Goal: Information Seeking & Learning: Learn about a topic

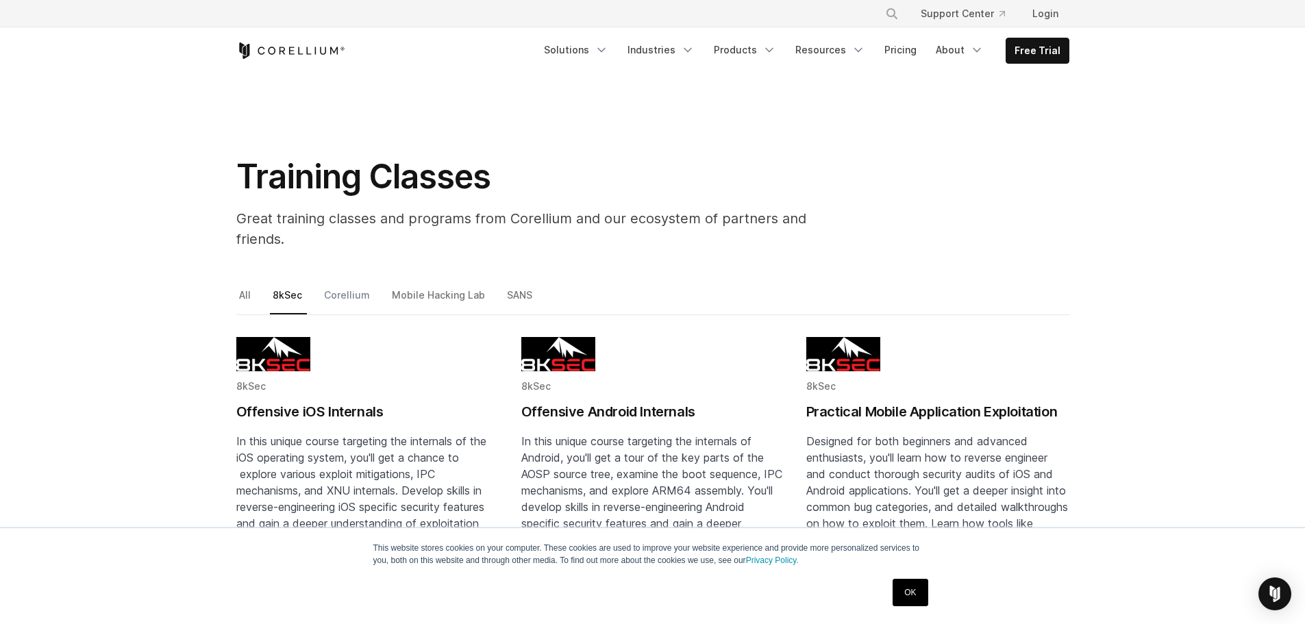
click at [333, 286] on link "Corellium" at bounding box center [347, 300] width 53 height 29
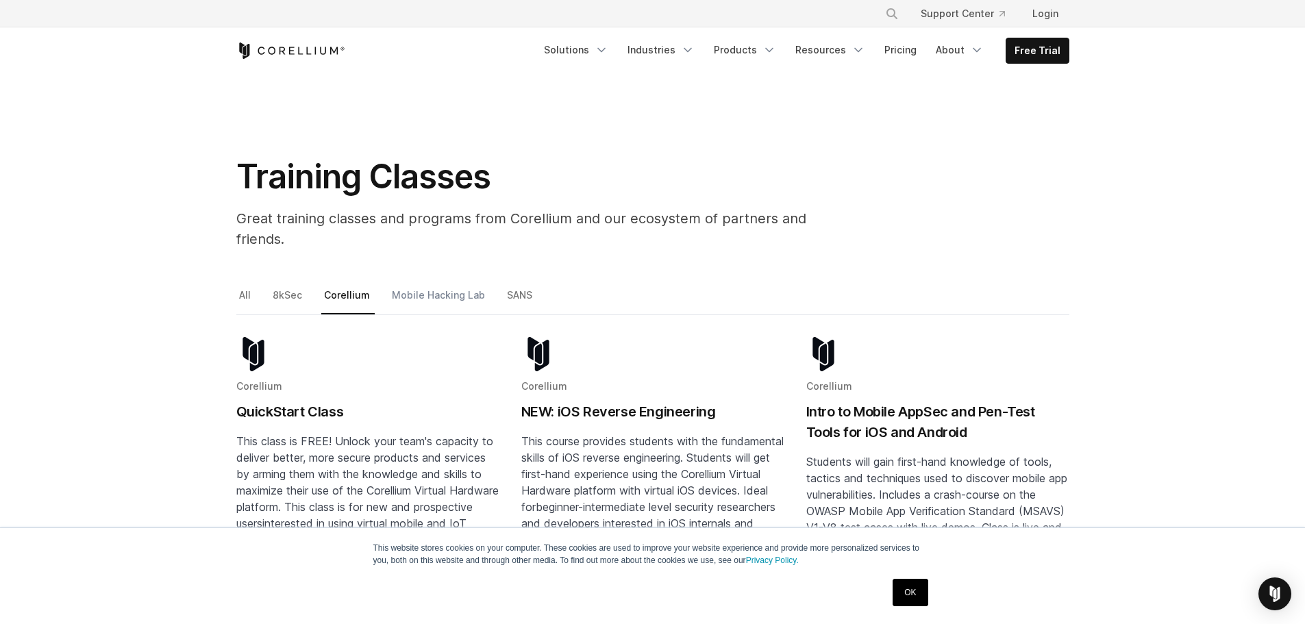
click at [405, 286] on link "Mobile Hacking Lab" at bounding box center [439, 300] width 101 height 29
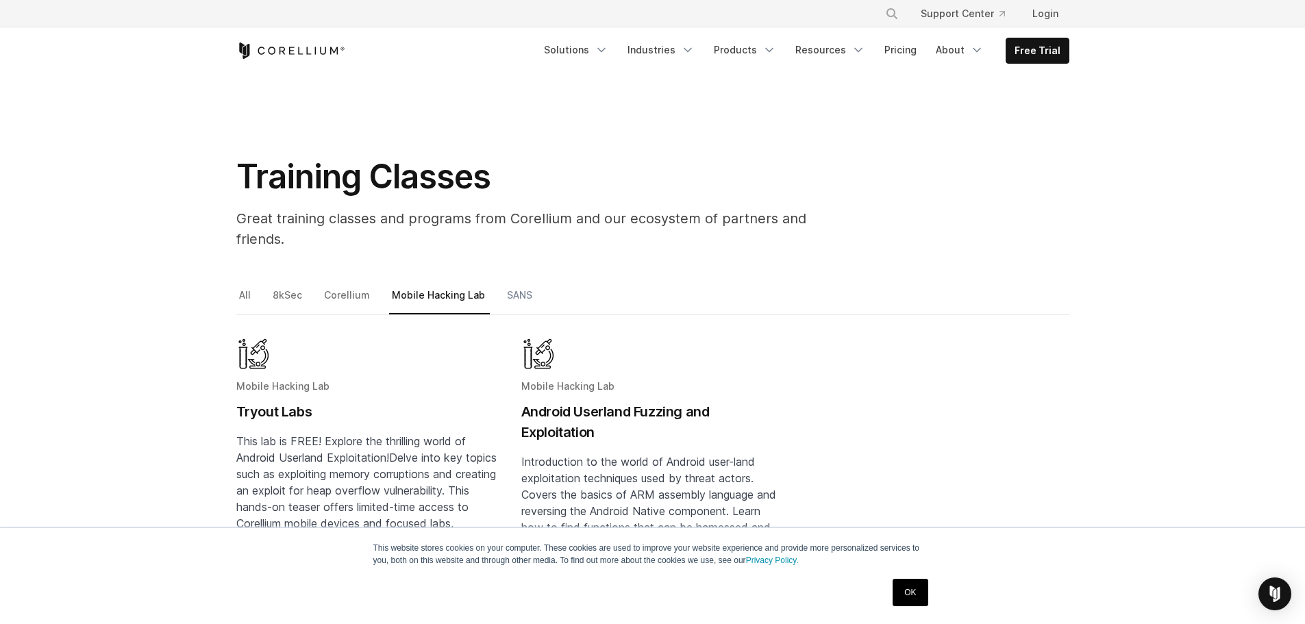
click at [510, 286] on link "SANS" at bounding box center [520, 300] width 33 height 29
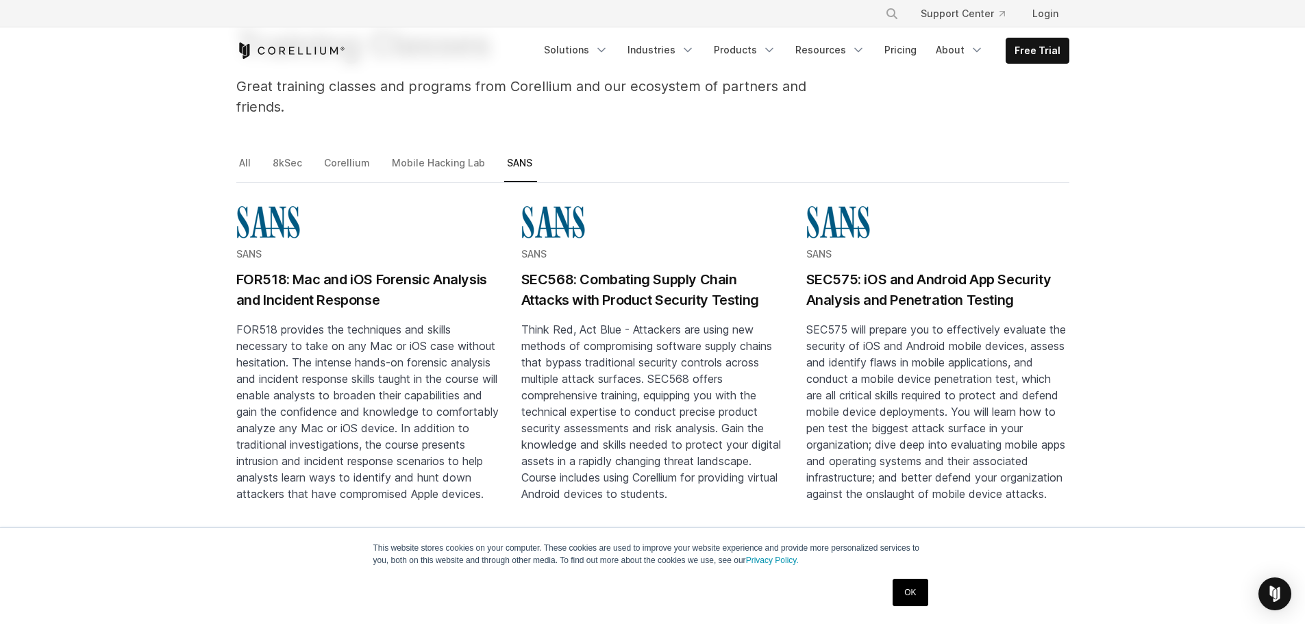
scroll to position [137, 0]
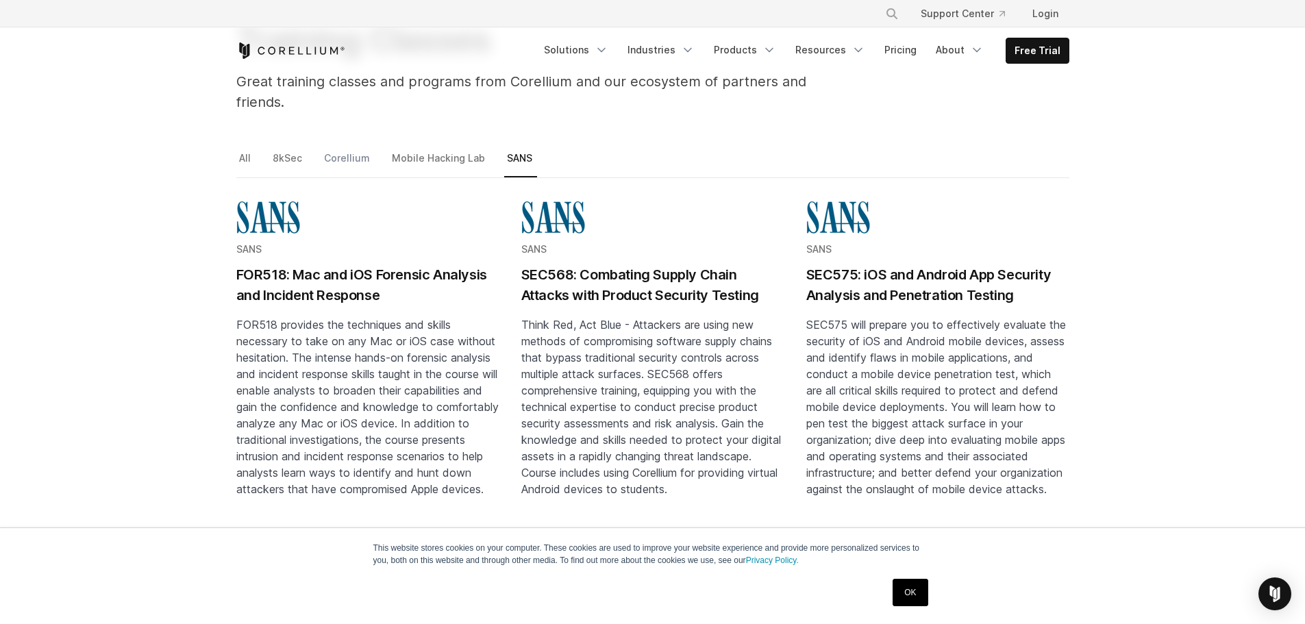
click at [328, 149] on link "Corellium" at bounding box center [347, 163] width 53 height 29
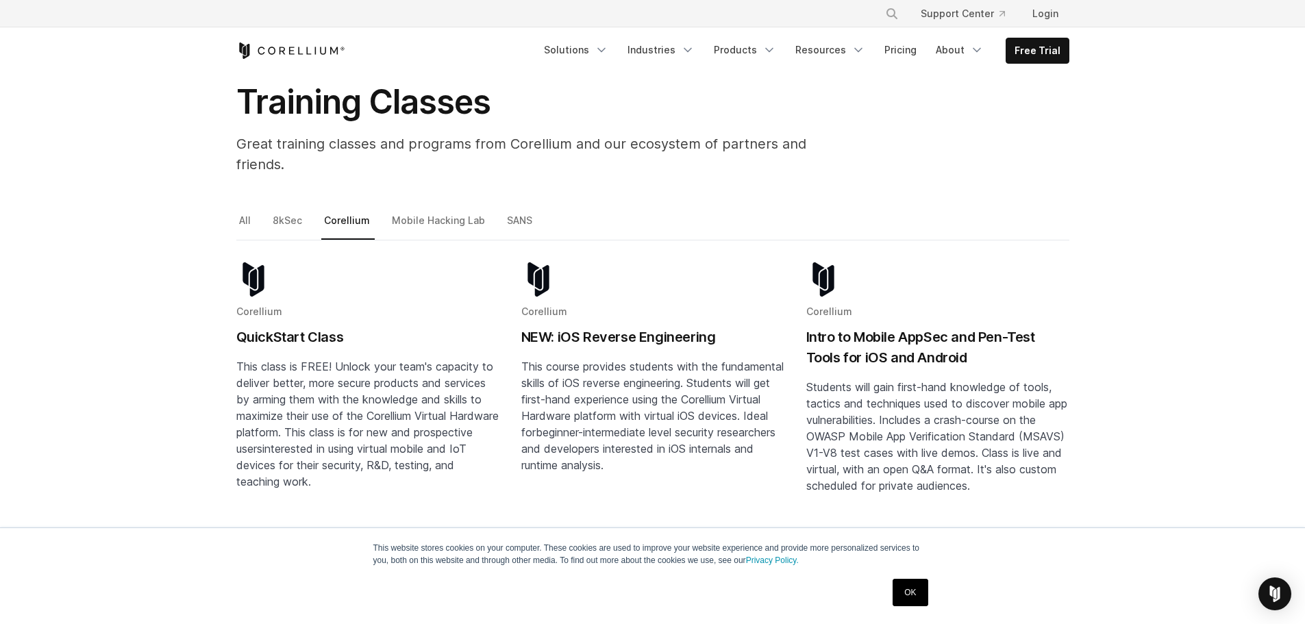
scroll to position [69, 0]
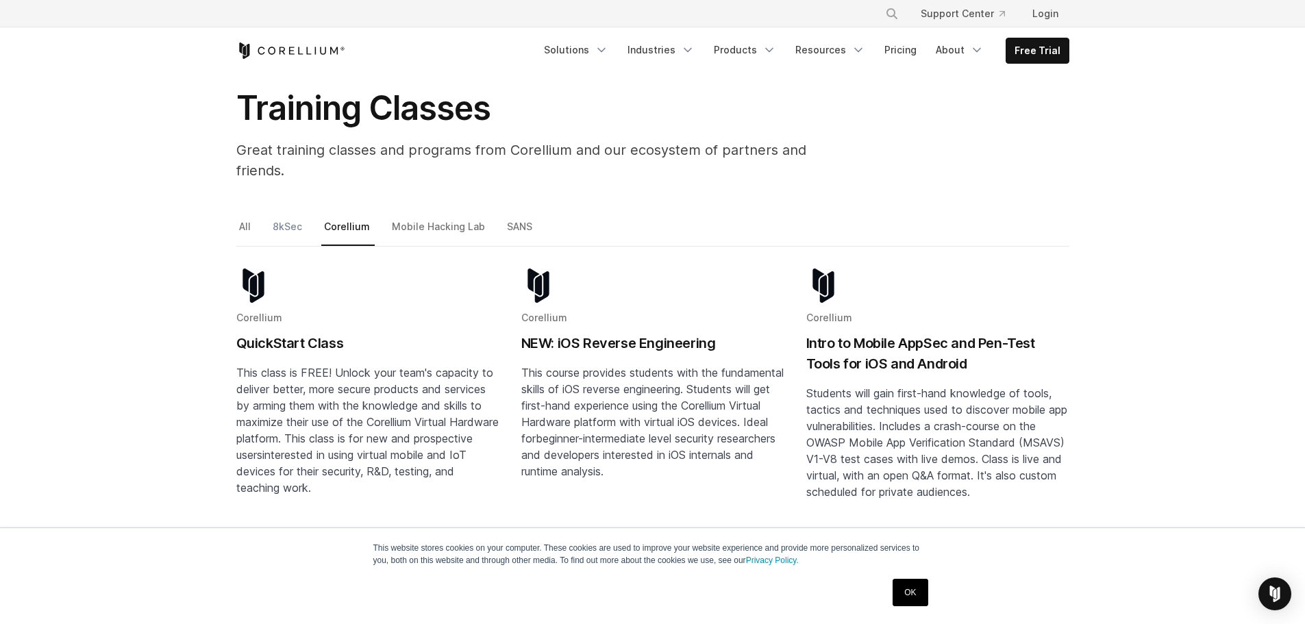
click at [293, 218] on link "8kSec" at bounding box center [288, 232] width 37 height 29
